Goal: Find specific page/section: Find specific page/section

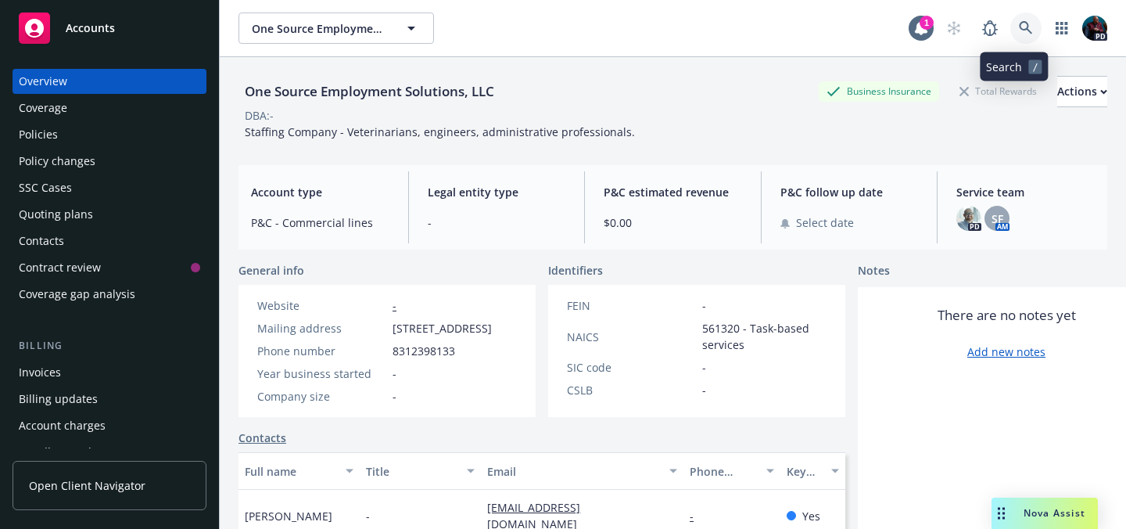
click at [1019, 31] on icon at bounding box center [1025, 27] width 13 height 13
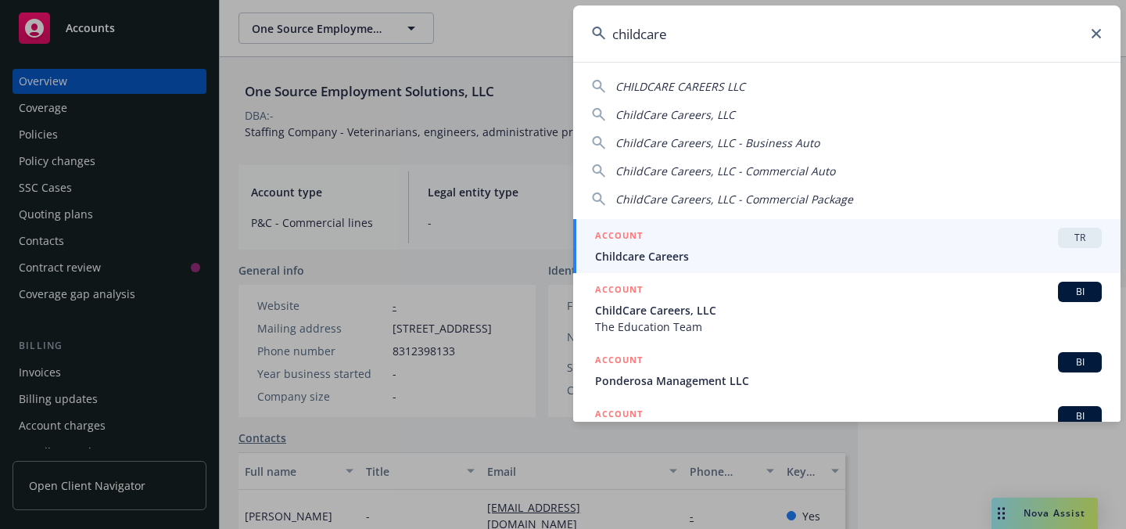
click at [775, 82] on div "CHILDCARE CAREERS LLC" at bounding box center [847, 86] width 510 height 16
type input "CHILDCARE CAREERS LLC"
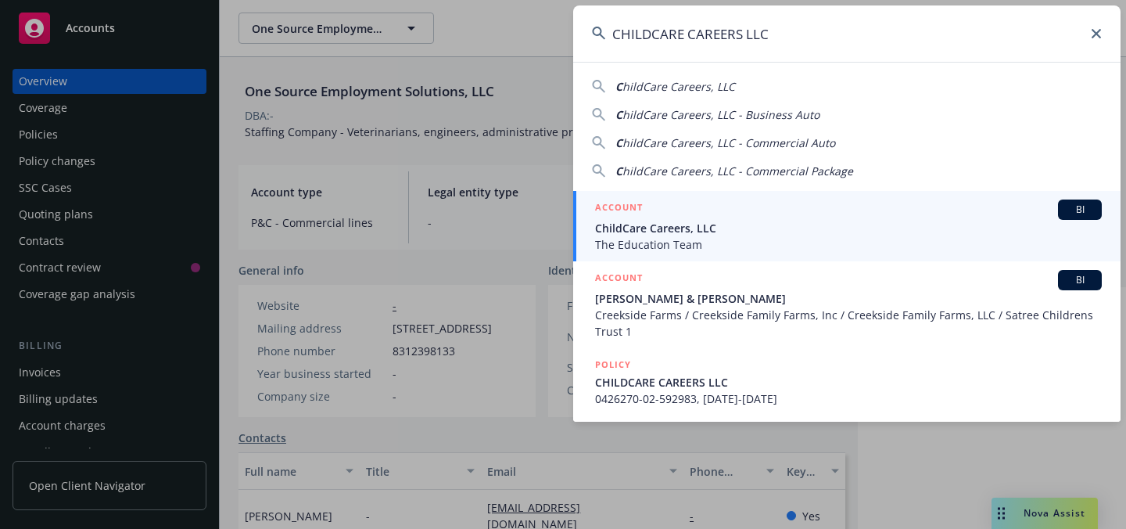
click at [677, 236] on span "The Education Team" at bounding box center [848, 244] width 507 height 16
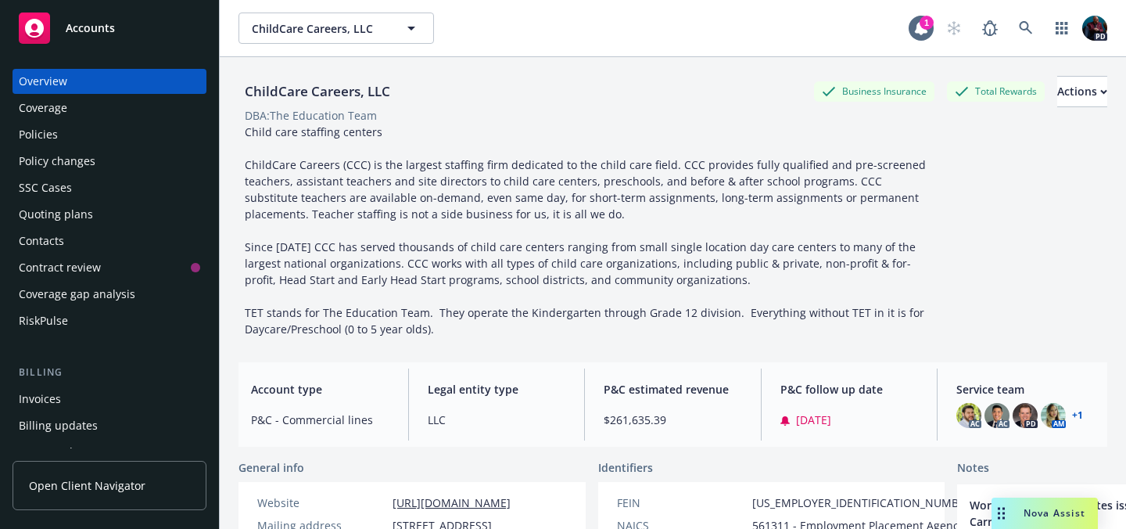
click at [57, 142] on div "Policies" at bounding box center [109, 134] width 181 height 25
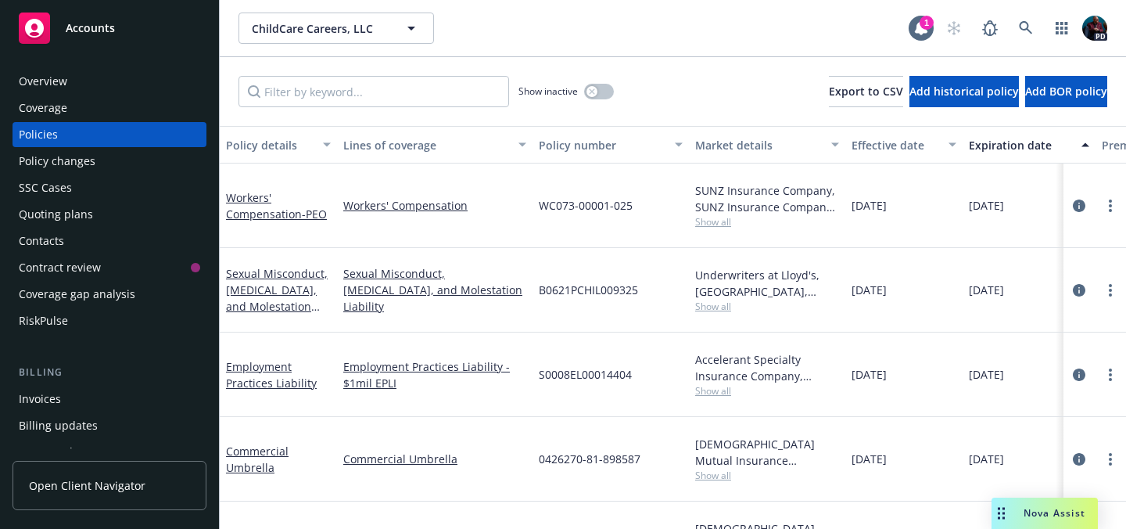
click at [706, 220] on span "Show all" at bounding box center [767, 221] width 144 height 13
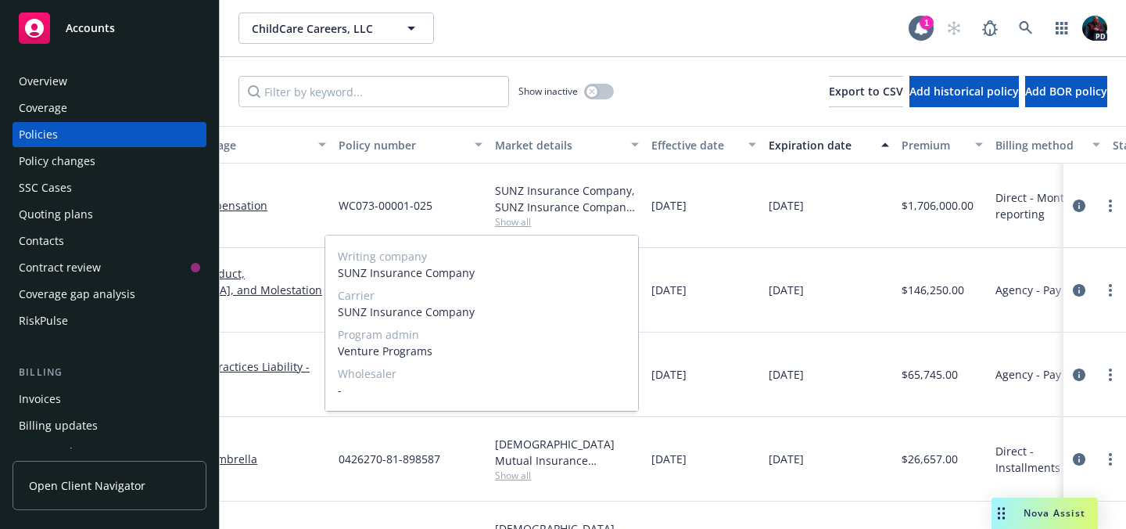
scroll to position [0, 212]
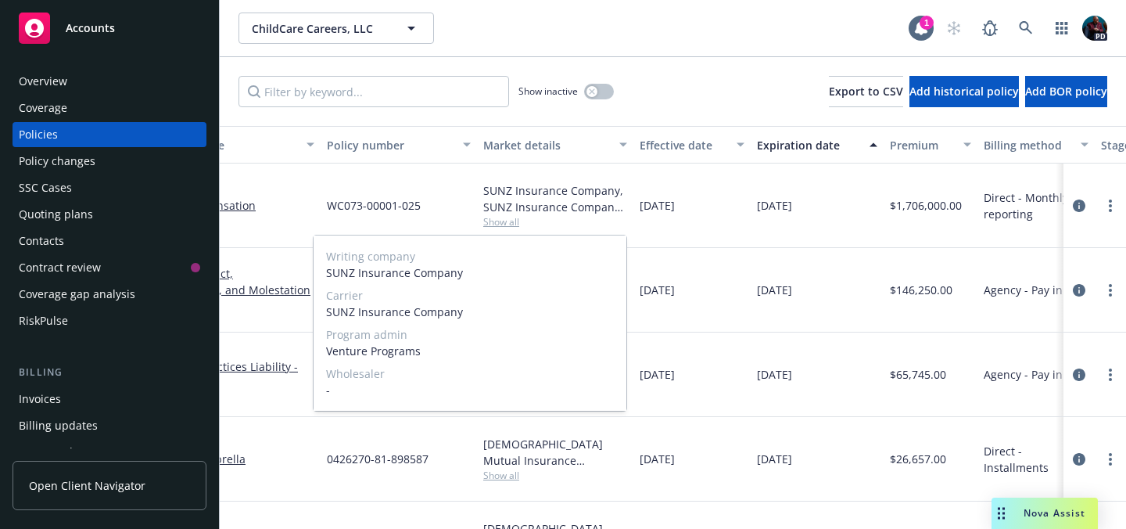
click at [675, 206] on span "06/11/2025" at bounding box center [657, 205] width 35 height 16
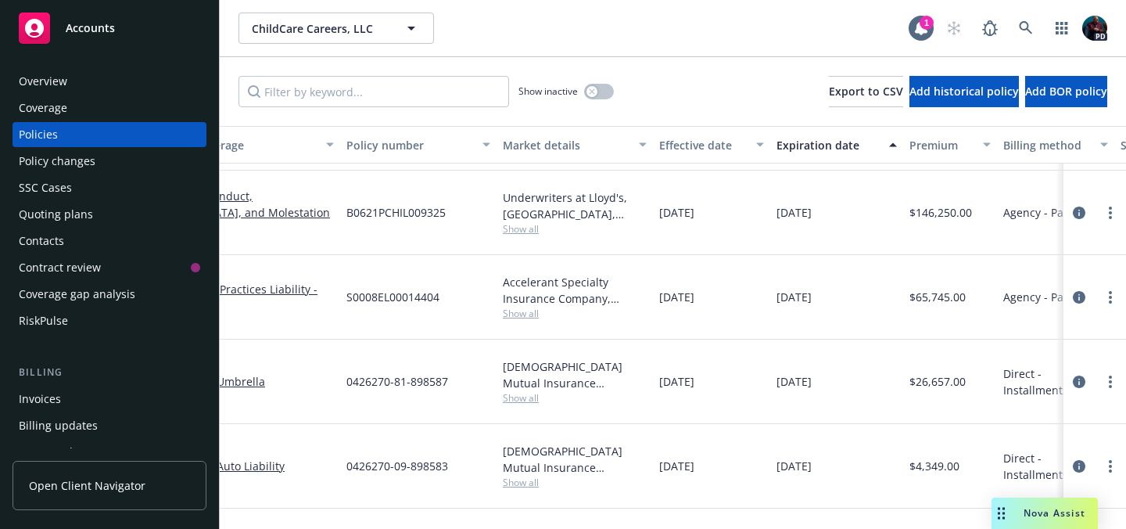
scroll to position [88, 192]
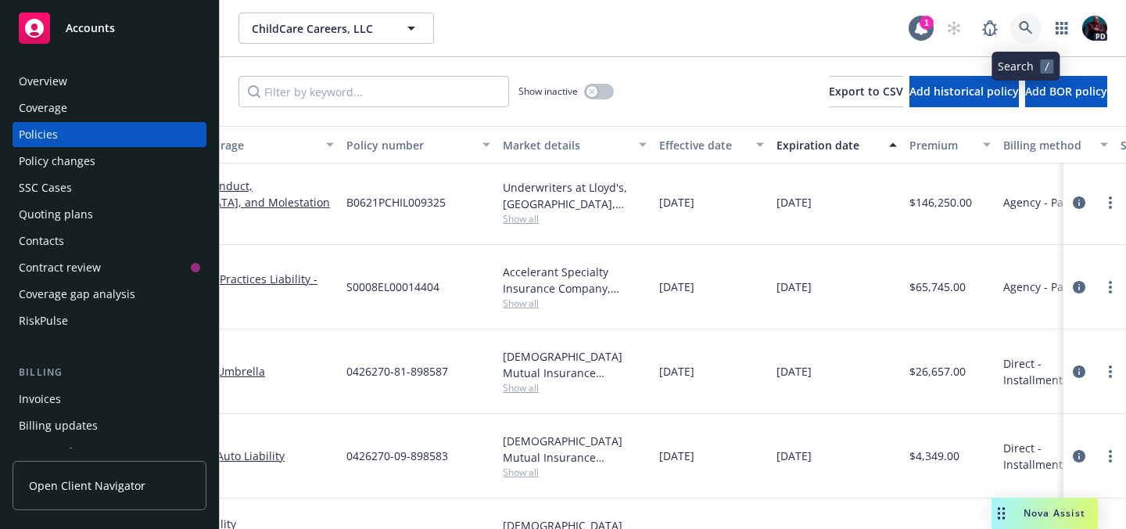
click at [1025, 31] on icon at bounding box center [1026, 28] width 14 height 14
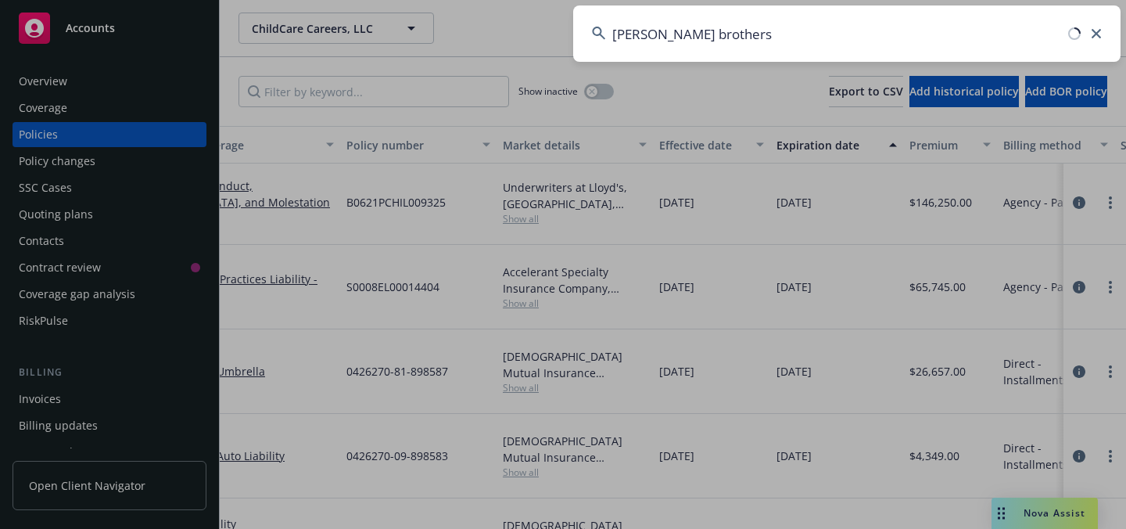
type input "willoughby brothers"
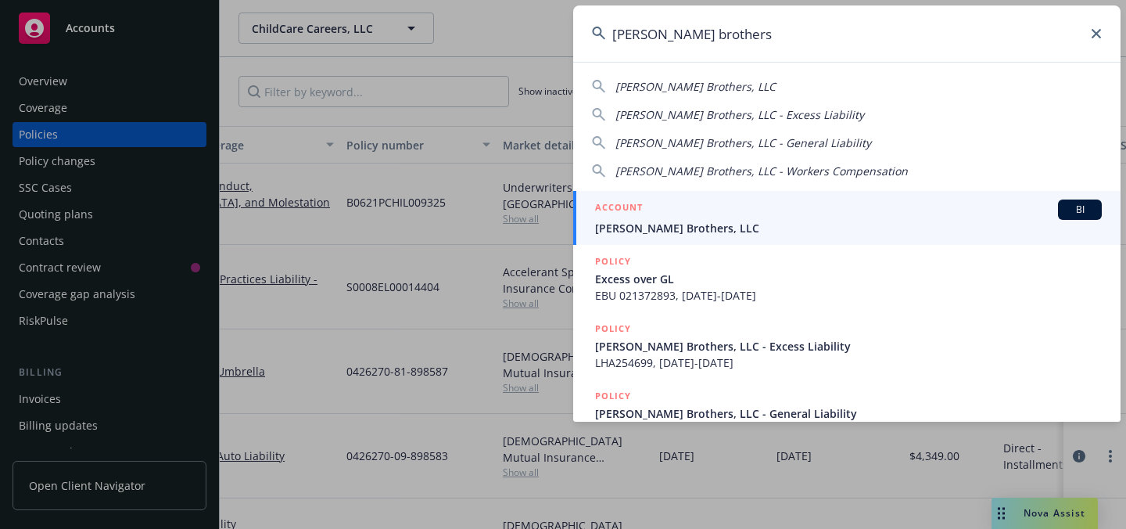
click at [796, 224] on span "Willoughby Brothers, LLC" at bounding box center [848, 228] width 507 height 16
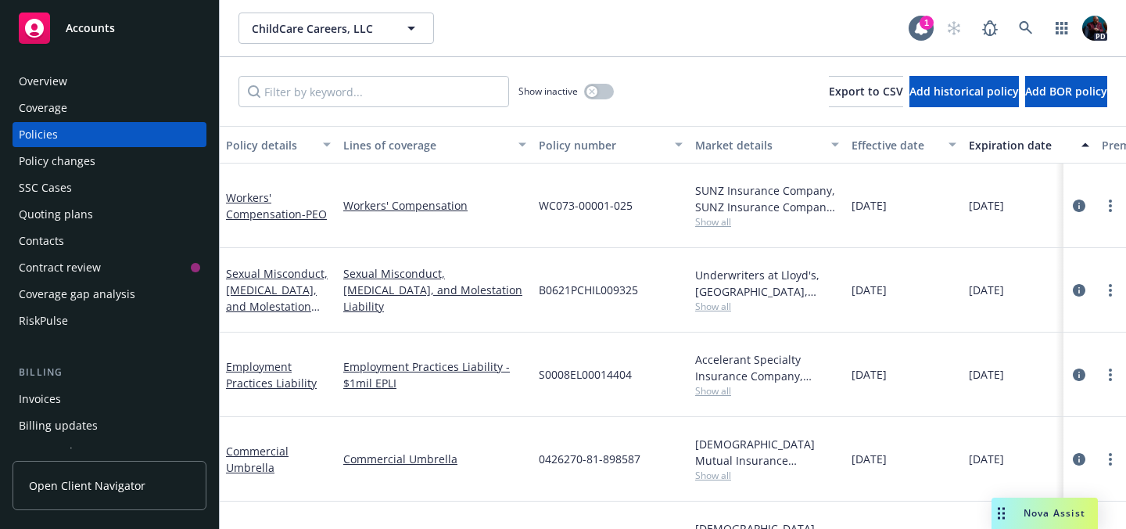
click at [708, 304] on span "Show all" at bounding box center [767, 306] width 144 height 13
